Goal: Transaction & Acquisition: Purchase product/service

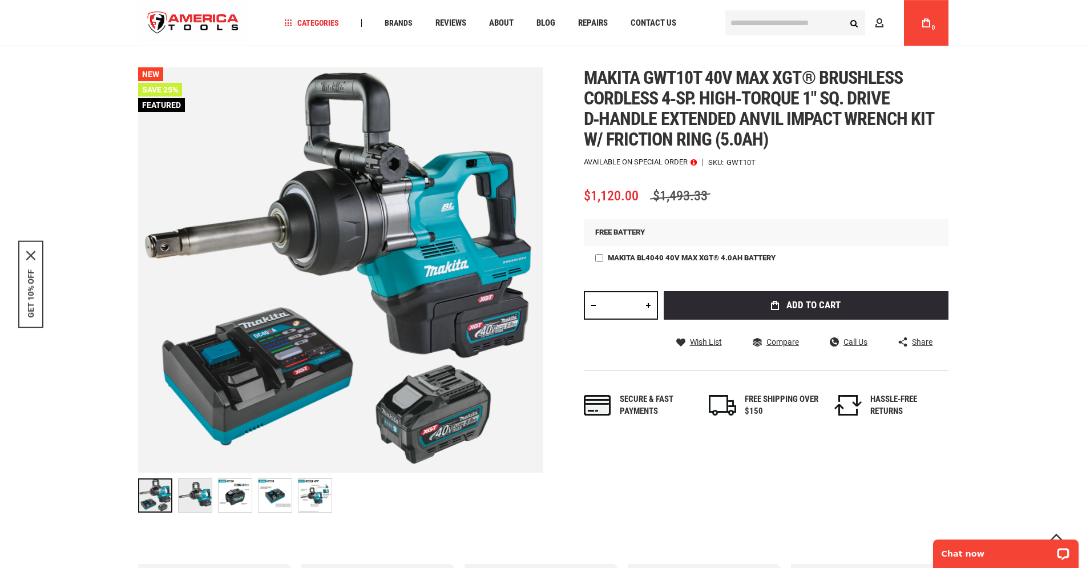
scroll to position [116, 0]
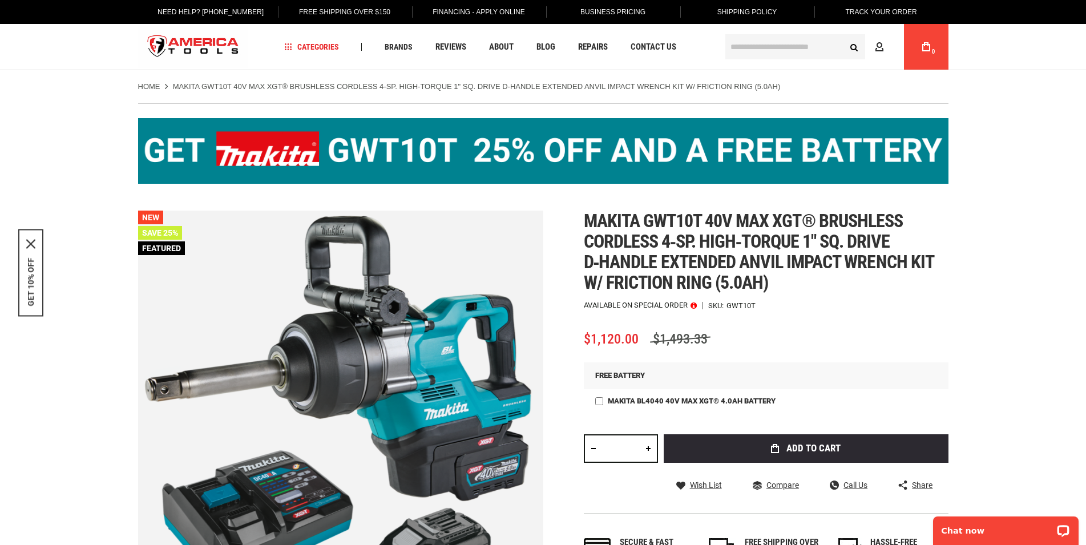
click at [901, 13] on link "Track Your Order" at bounding box center [880, 12] width 89 height 24
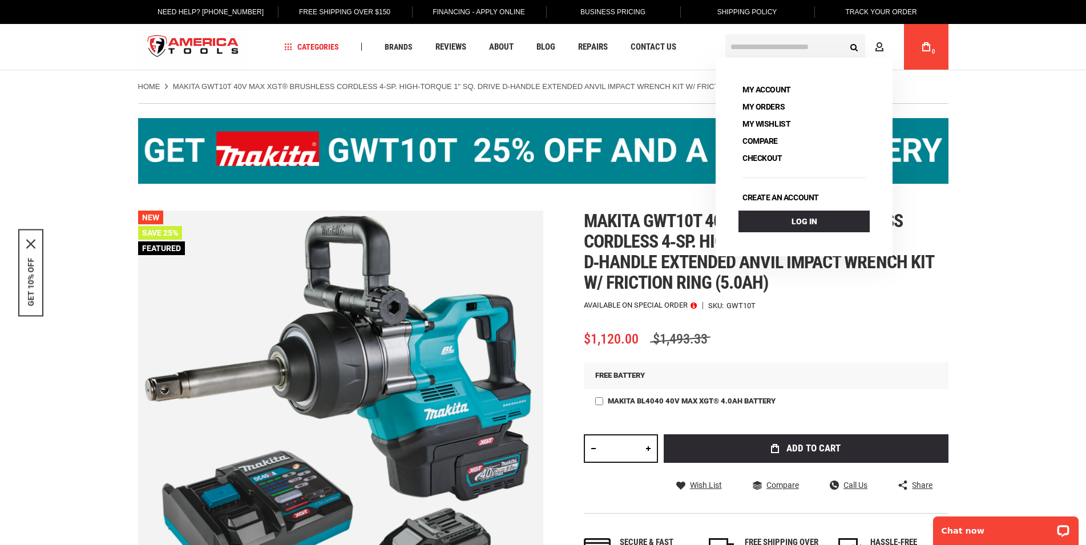
click at [796, 38] on input "text" at bounding box center [796, 46] width 140 height 25
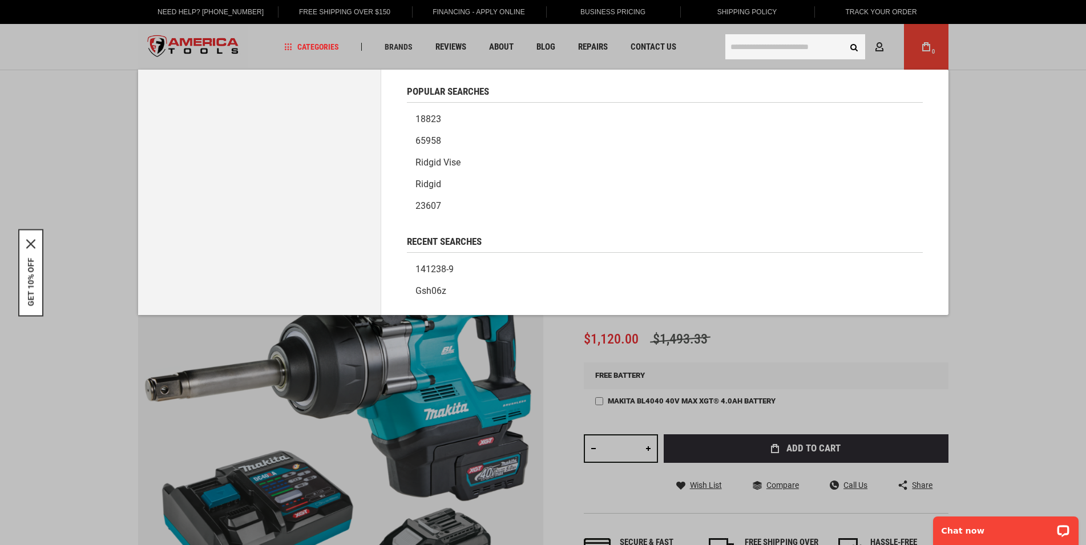
paste input "**********"
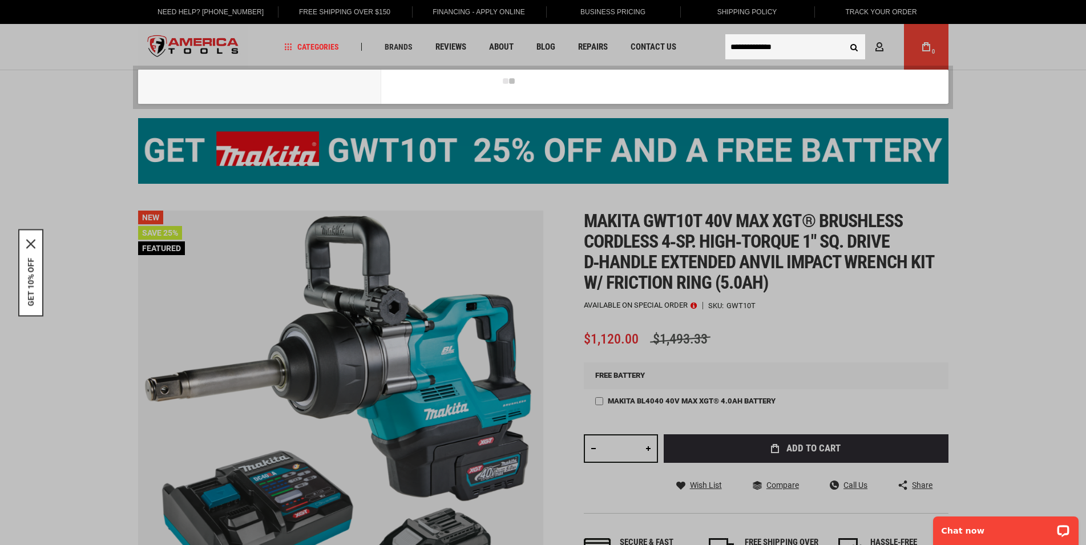
type input "**********"
click at [852, 45] on button "Search" at bounding box center [855, 47] width 22 height 22
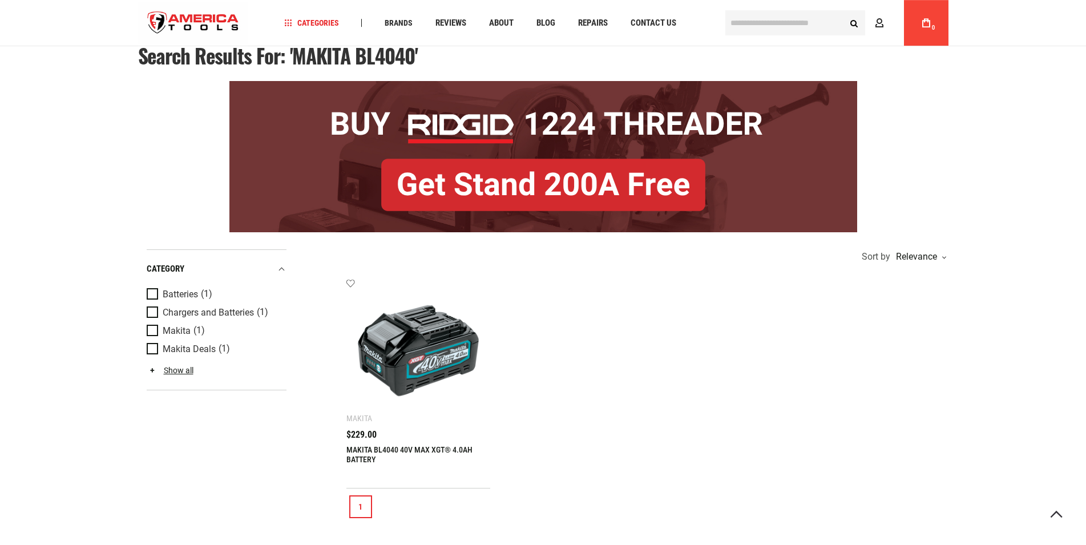
scroll to position [116, 0]
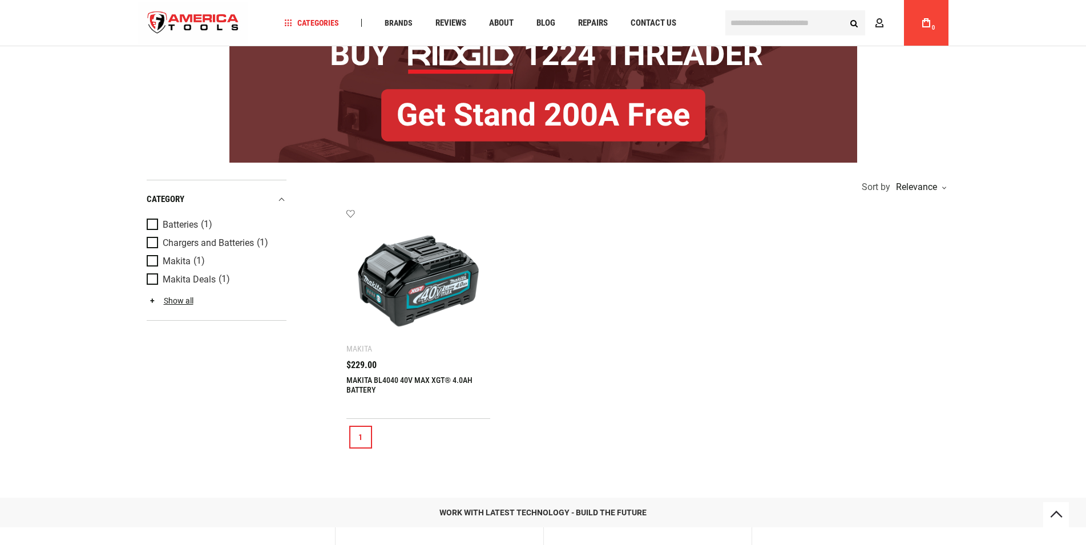
click at [416, 291] on img at bounding box center [419, 281] width 122 height 122
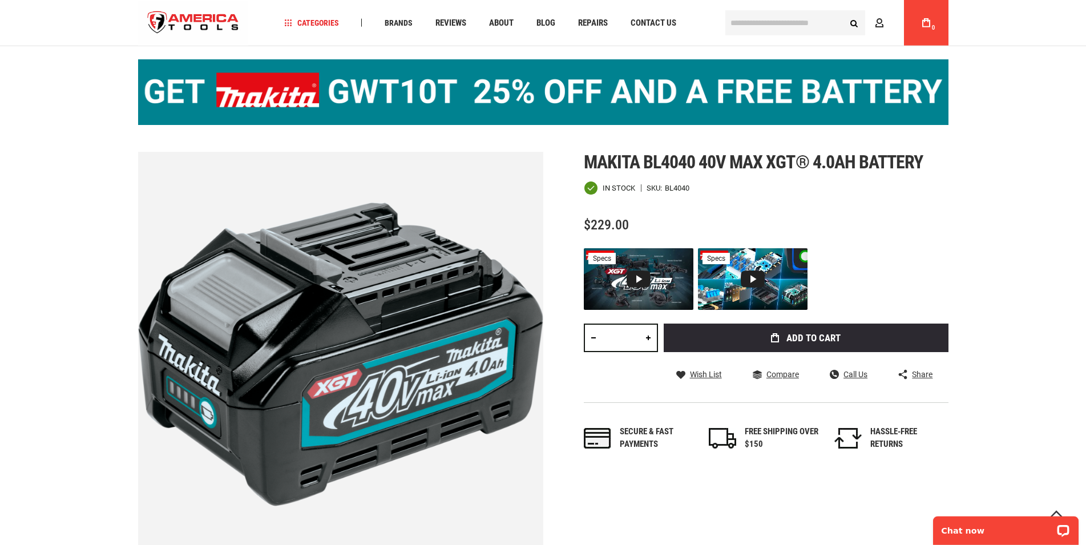
scroll to position [58, 0]
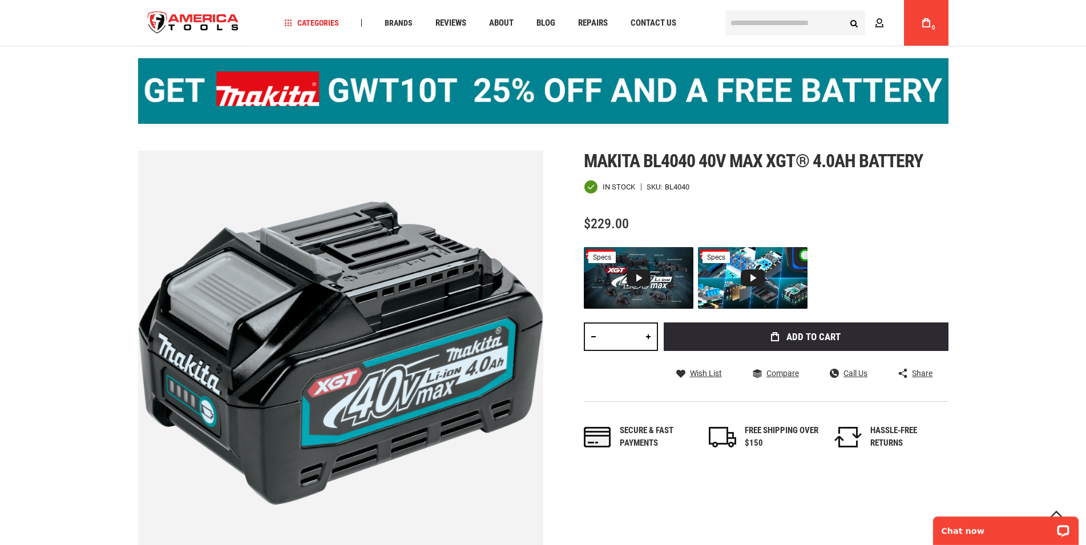
click at [607, 84] on img at bounding box center [543, 91] width 811 height 66
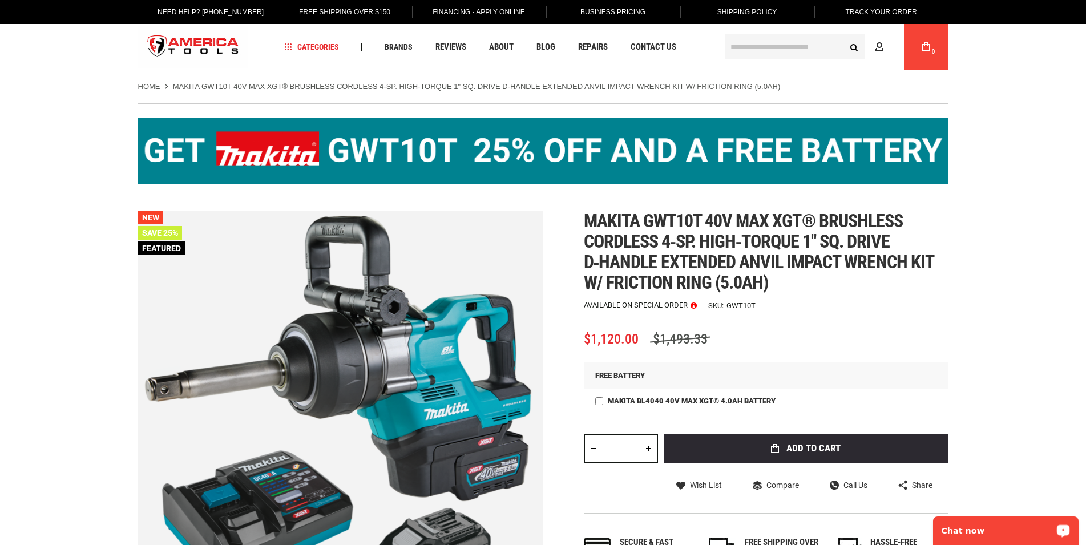
click at [983, 526] on p "Chat now" at bounding box center [998, 530] width 113 height 9
